Goal: Answer question/provide support

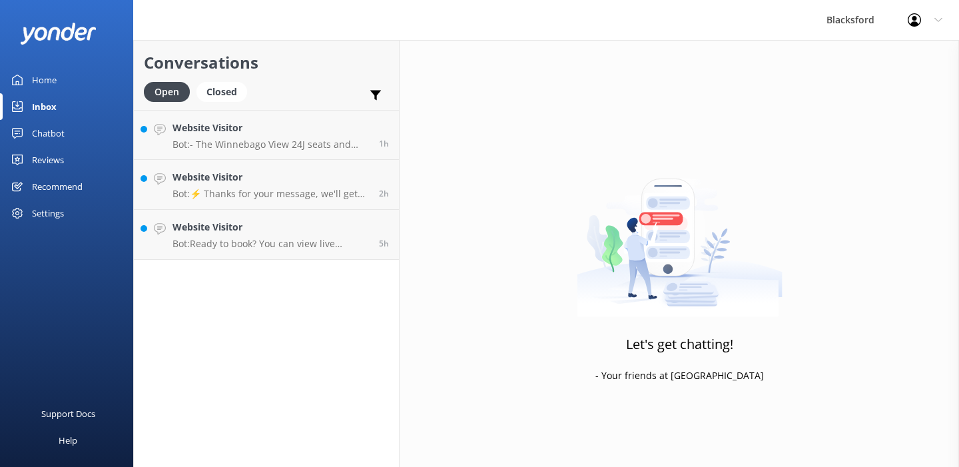
click at [300, 147] on p "Bot: - The Winnebago View 24J seats and sleeps 5. - The Winnebago Triumph 24TS …" at bounding box center [271, 145] width 197 height 12
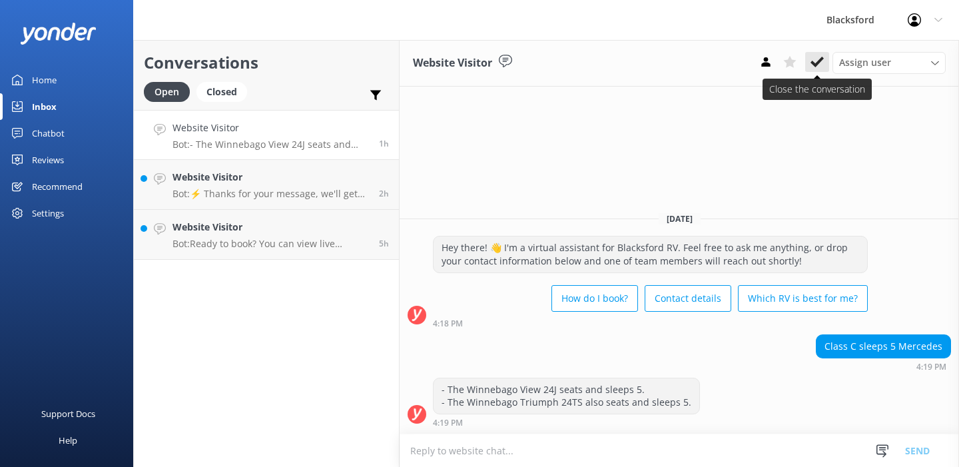
click at [813, 63] on use at bounding box center [817, 62] width 13 height 11
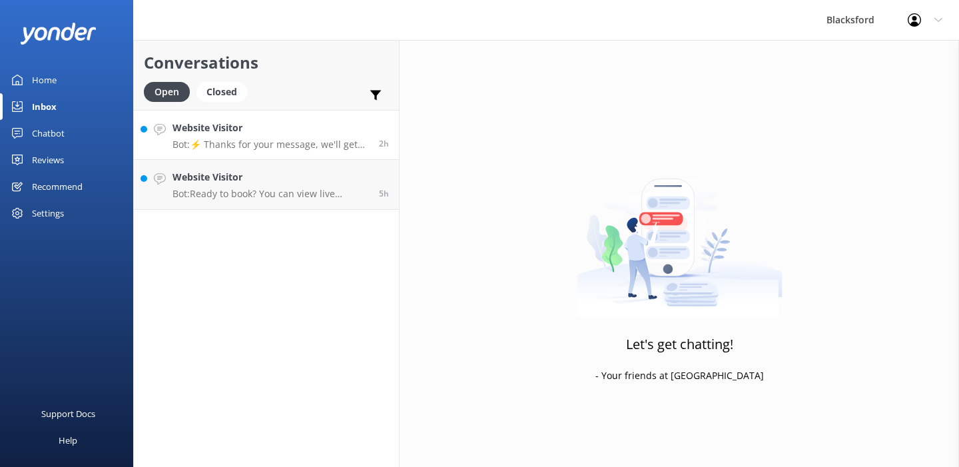
click at [241, 139] on div "Website Visitor Bot: ⚡ Thanks for your message, we'll get back to you as soon a…" at bounding box center [271, 135] width 197 height 29
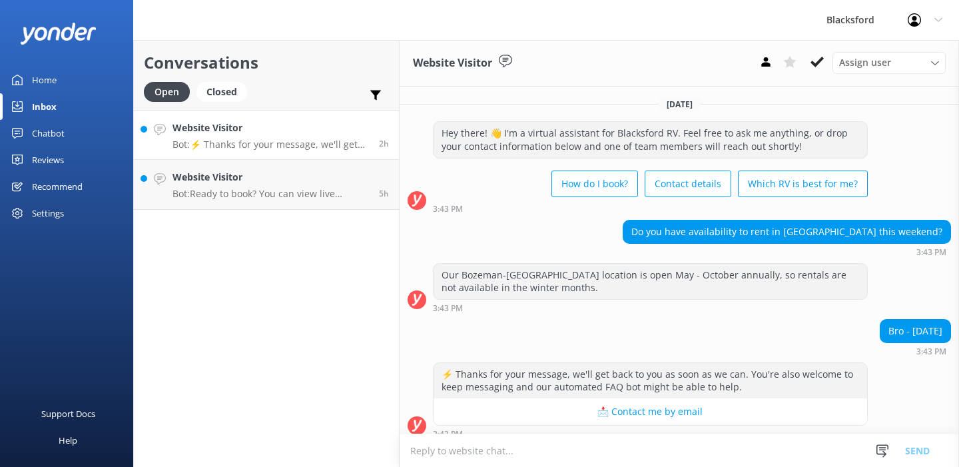
scroll to position [10, 0]
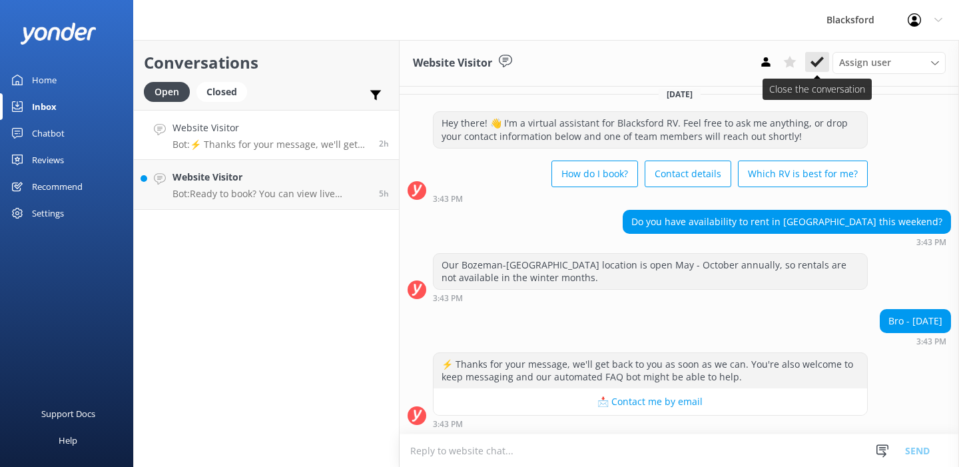
click at [820, 63] on icon at bounding box center [817, 61] width 13 height 13
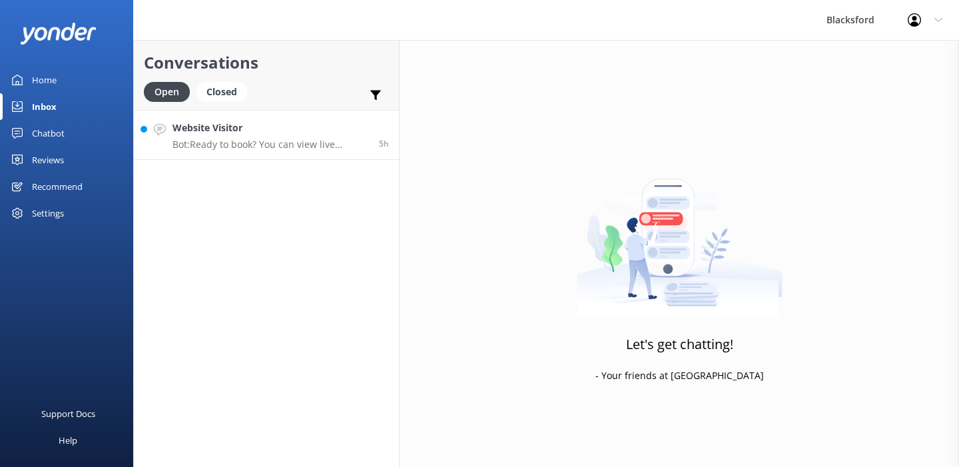
click at [343, 124] on h4 "Website Visitor" at bounding box center [271, 128] width 197 height 15
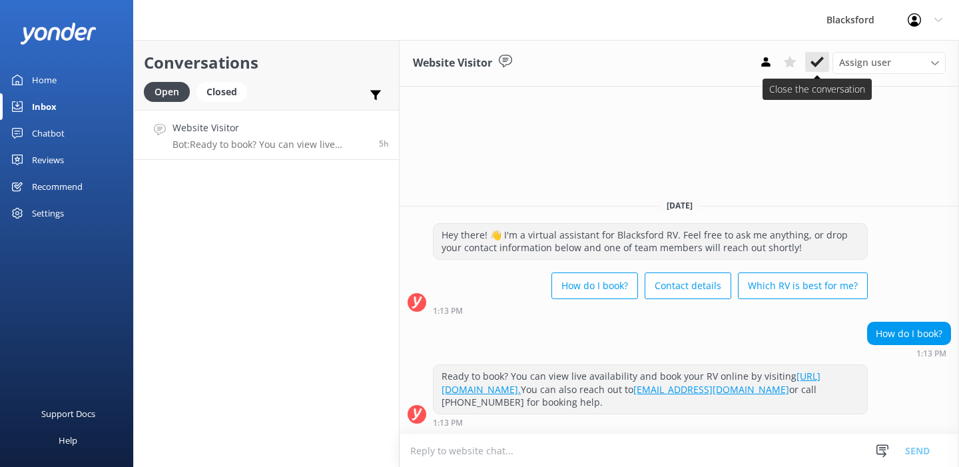
click at [821, 62] on icon at bounding box center [817, 61] width 13 height 13
